Goal: Check status

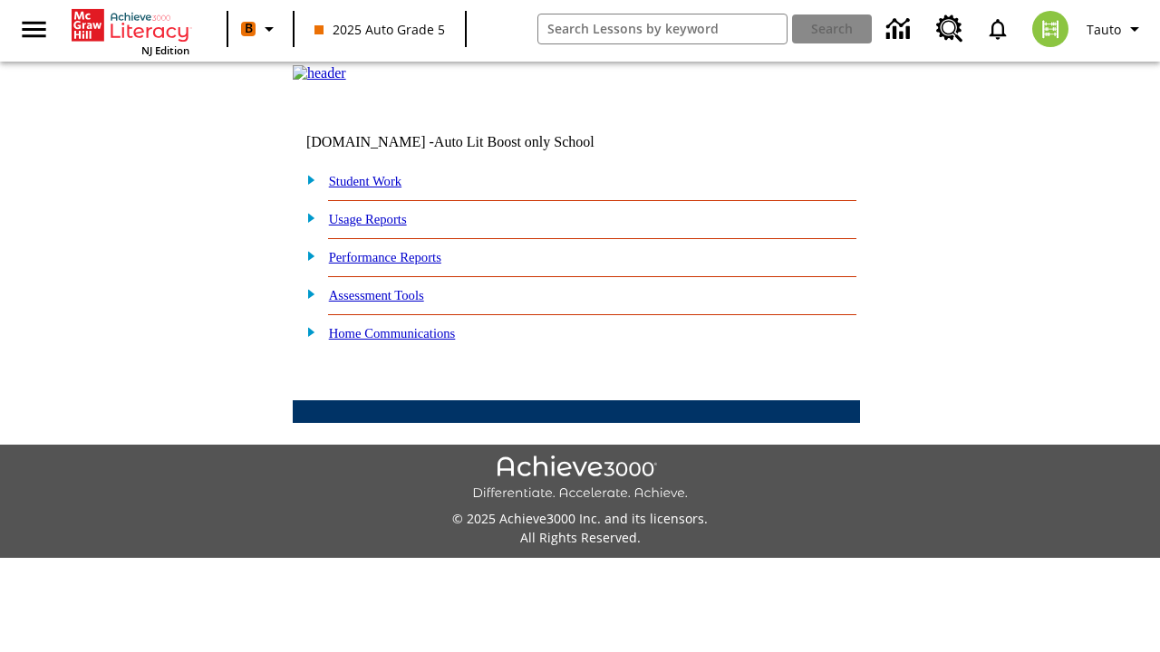
click at [376, 188] on link "Student Work" at bounding box center [365, 181] width 72 height 14
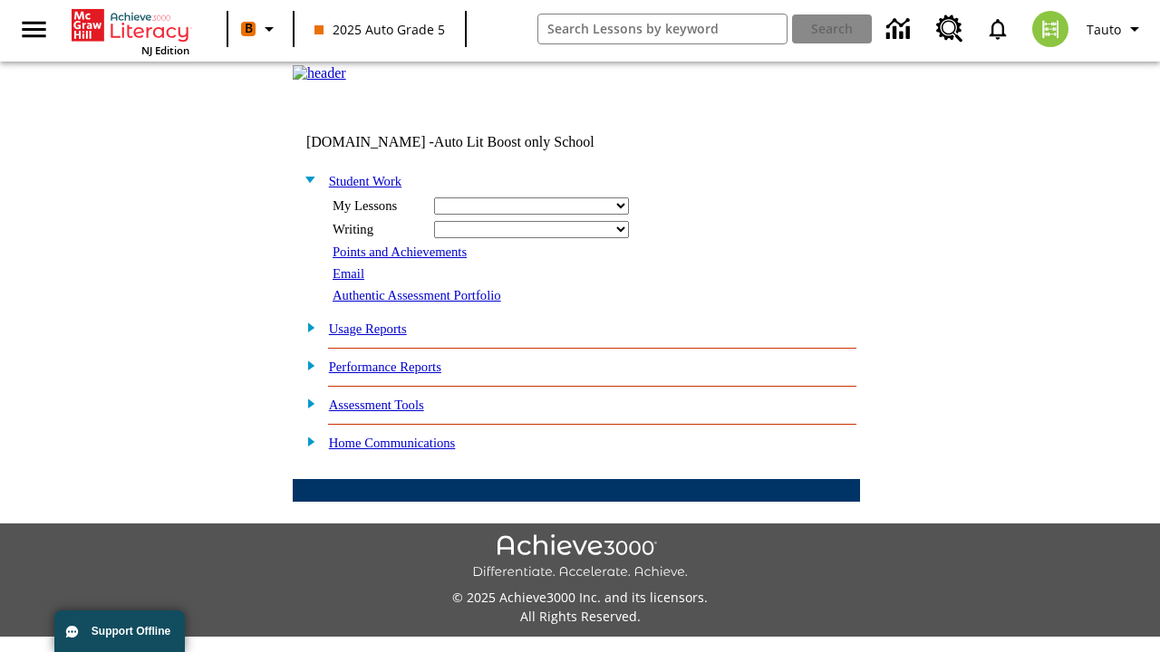
select select "/options/reports/?report_id=24&atype=14&section=2"
